Goal: Find specific page/section: Find specific page/section

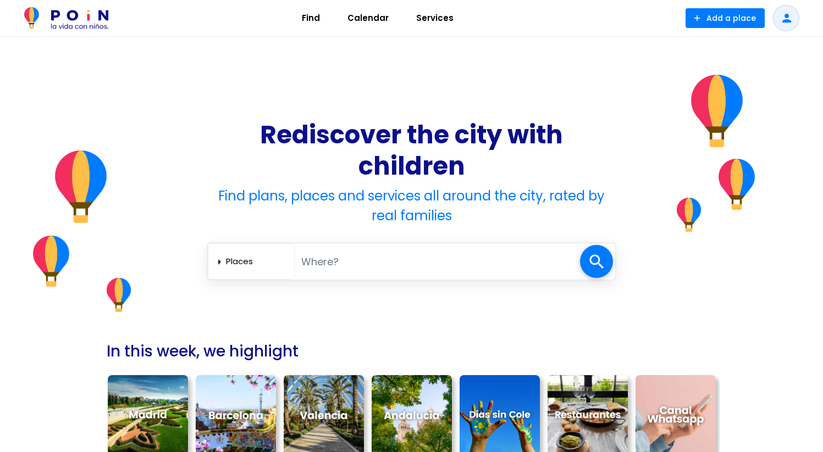
click at [447, 17] on span "Services" at bounding box center [434, 18] width 47 height 18
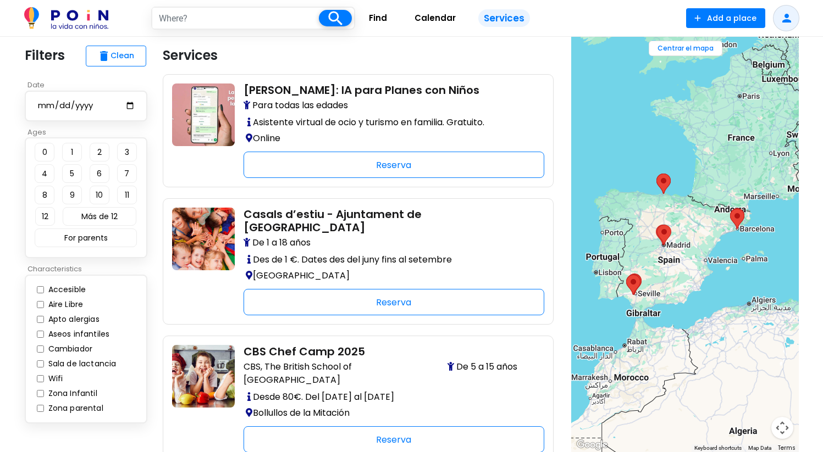
click at [74, 23] on img at bounding box center [66, 18] width 84 height 22
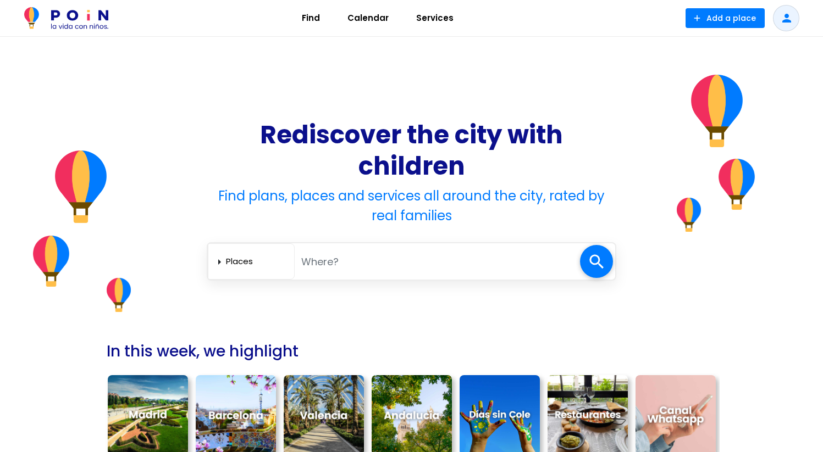
click at [336, 262] on input "text" at bounding box center [437, 262] width 285 height 23
type input "granada"
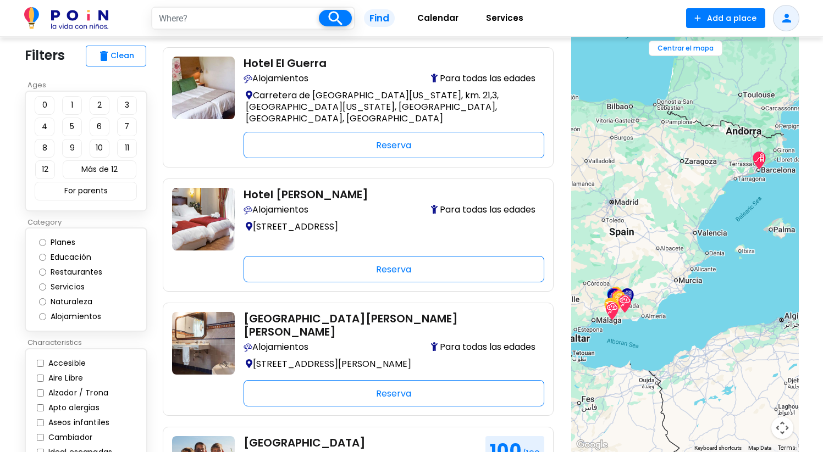
scroll to position [411, 0]
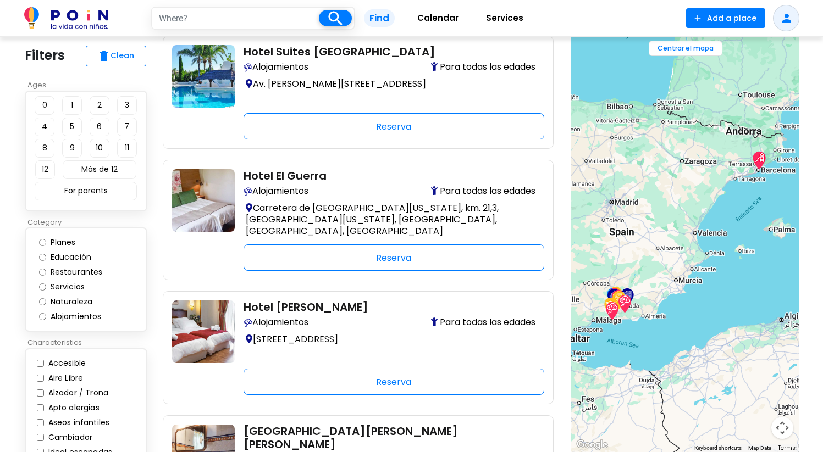
click at [77, 18] on img at bounding box center [66, 18] width 84 height 22
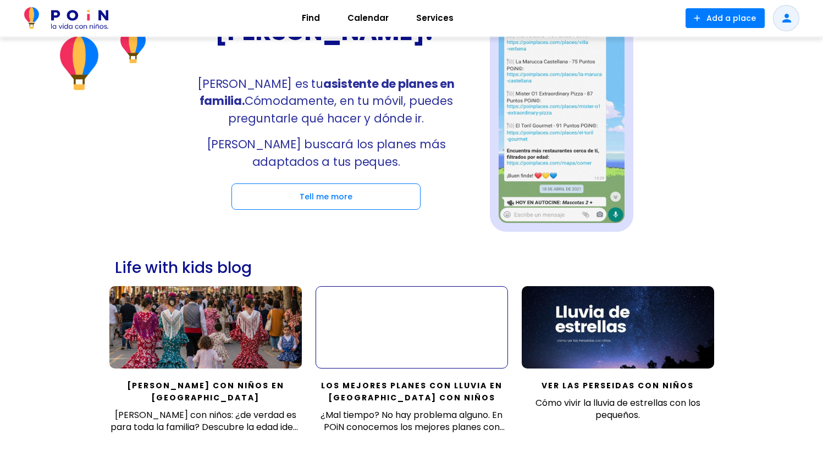
scroll to position [794, 0]
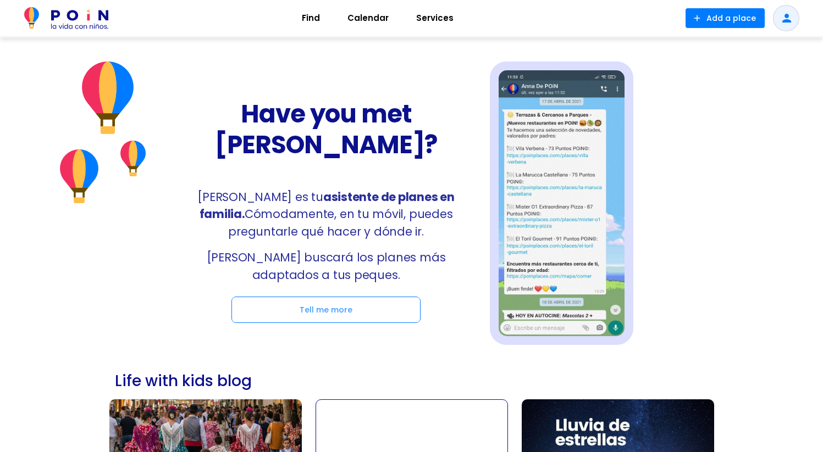
click at [323, 297] on span at bounding box center [326, 309] width 188 height 25
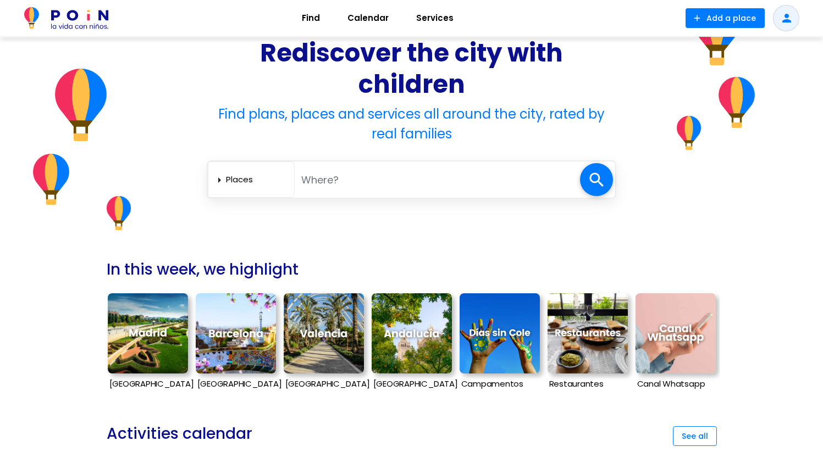
scroll to position [0, 0]
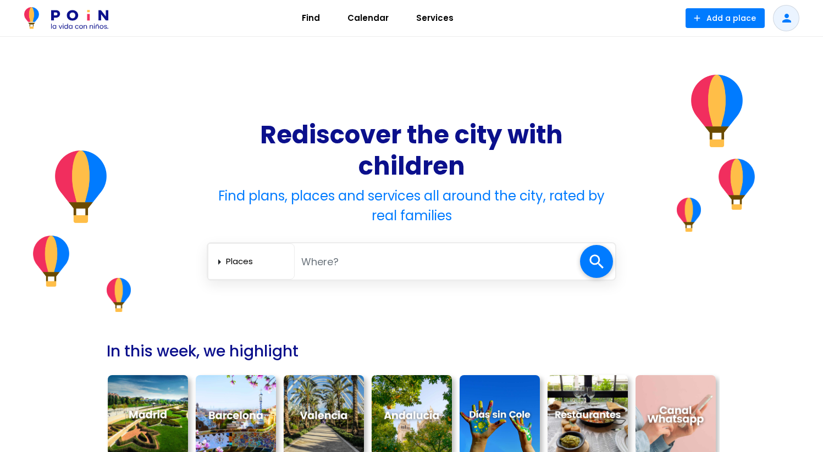
click at [253, 262] on select "Places [GEOGRAPHIC_DATA] Services" at bounding box center [258, 262] width 64 height 18
select select "services"
click at [226, 253] on select "Places [GEOGRAPHIC_DATA] Services" at bounding box center [258, 262] width 64 height 18
click at [362, 268] on input "text" at bounding box center [437, 262] width 285 height 23
type input "[GEOGRAPHIC_DATA]"
